Goal: Task Accomplishment & Management: Use online tool/utility

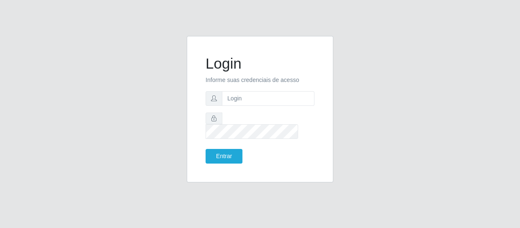
type input "[EMAIL_ADDRESS][DOMAIN_NAME]"
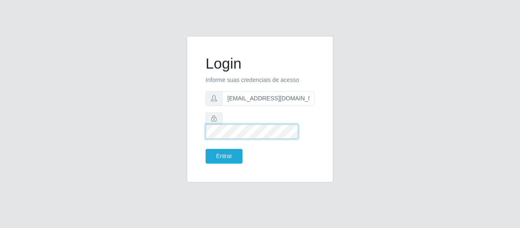
click at [206, 149] on button "Entrar" at bounding box center [224, 156] width 37 height 15
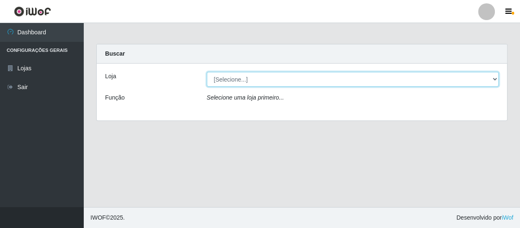
click at [229, 79] on select "[Selecione...] SuperFácil Atacado - São Gonçalo do Amarante" at bounding box center [353, 79] width 292 height 15
select select "408"
click at [207, 72] on select "[Selecione...] SuperFácil Atacado - São Gonçalo do Amarante" at bounding box center [353, 79] width 292 height 15
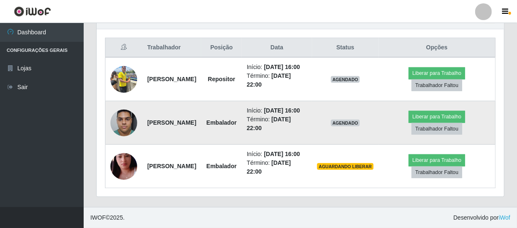
scroll to position [335, 0]
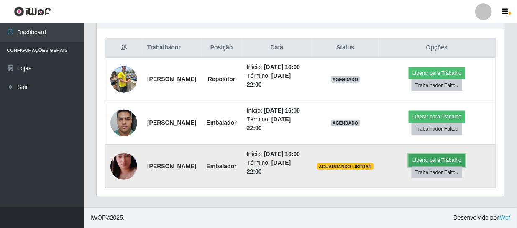
click at [435, 154] on button "Liberar para Trabalho" at bounding box center [437, 160] width 57 height 12
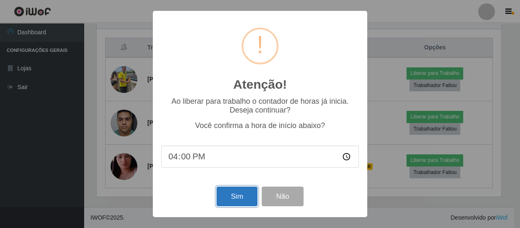
click at [241, 197] on button "Sim" at bounding box center [236, 197] width 41 height 20
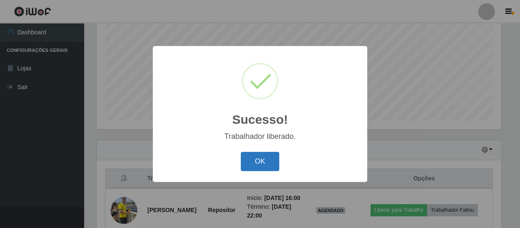
click at [257, 166] on button "OK" at bounding box center [260, 162] width 39 height 20
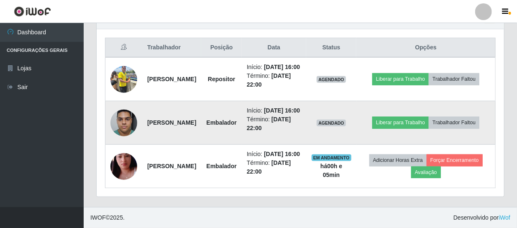
scroll to position [331, 0]
click at [414, 117] on button "Liberar para Trabalho" at bounding box center [401, 123] width 57 height 12
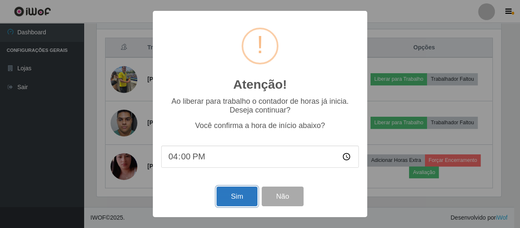
click at [232, 196] on button "Sim" at bounding box center [236, 197] width 41 height 20
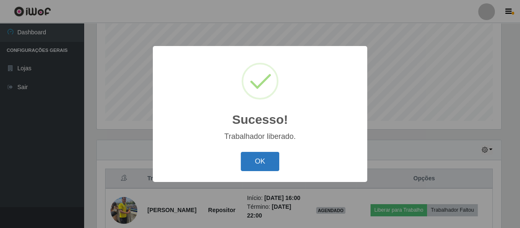
click at [265, 159] on button "OK" at bounding box center [260, 162] width 39 height 20
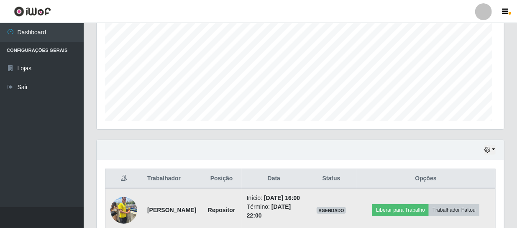
scroll to position [174, 408]
click at [428, 212] on button "Liberar para Trabalho" at bounding box center [401, 210] width 57 height 12
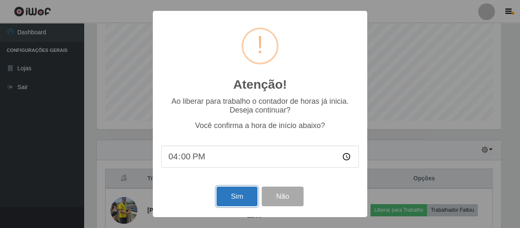
click at [230, 196] on button "Sim" at bounding box center [236, 197] width 41 height 20
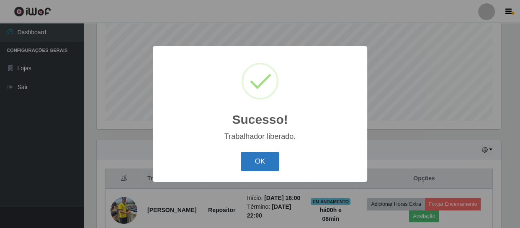
click at [249, 163] on button "OK" at bounding box center [260, 162] width 39 height 20
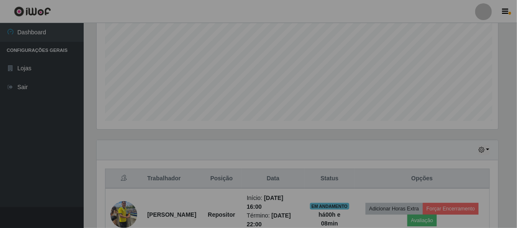
scroll to position [174, 408]
